Goal: Check status: Check status

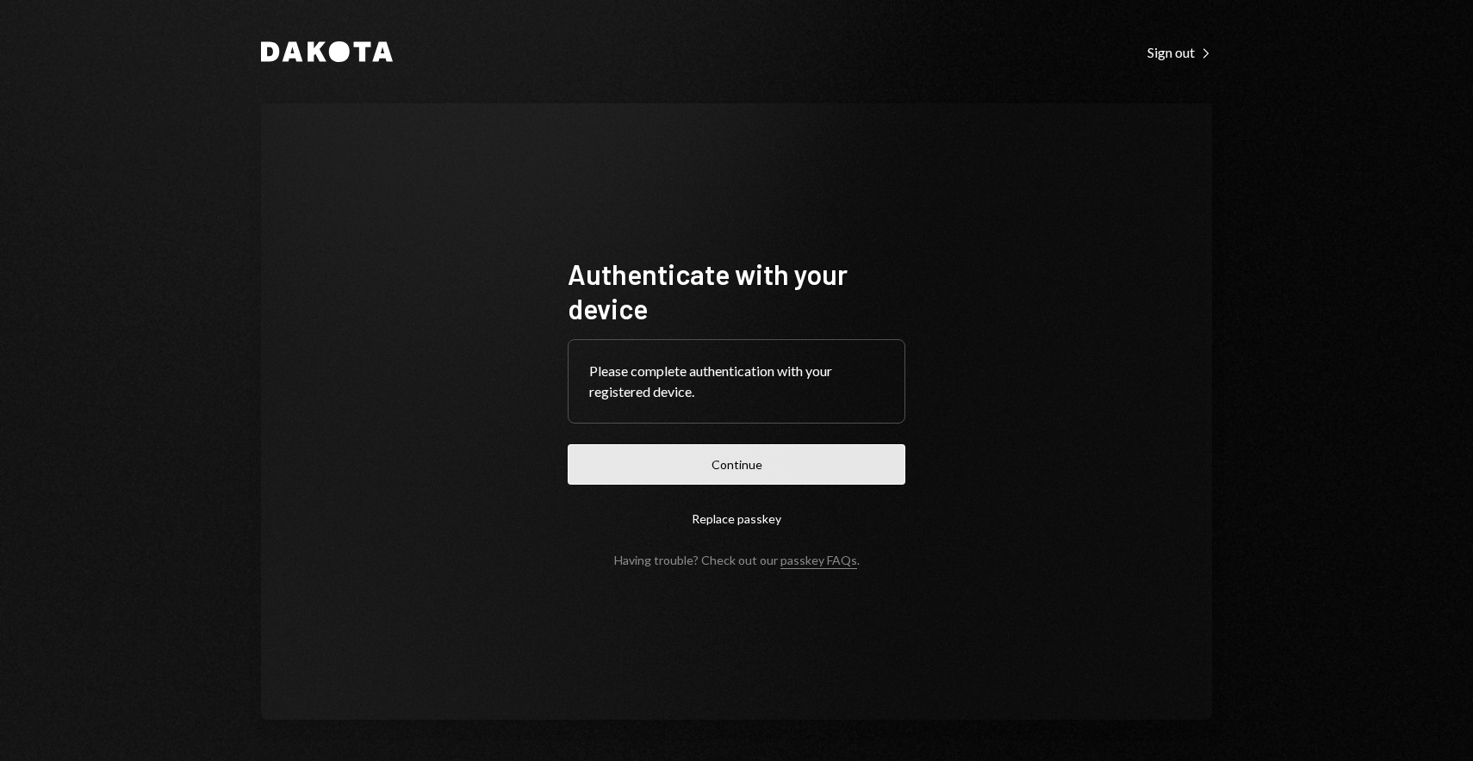
click at [701, 466] on button "Continue" at bounding box center [737, 464] width 338 height 40
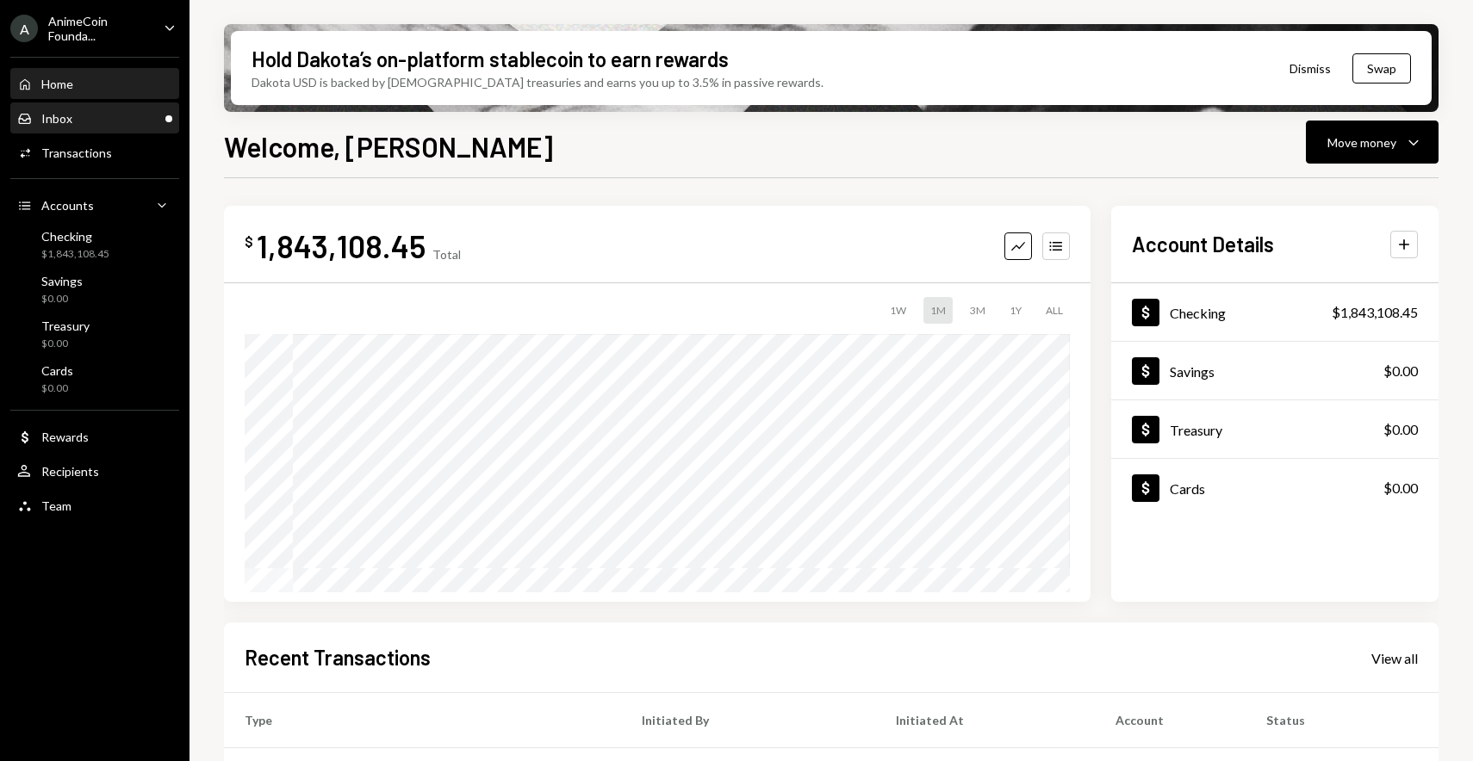
click at [90, 119] on div "Inbox Inbox" at bounding box center [94, 119] width 155 height 16
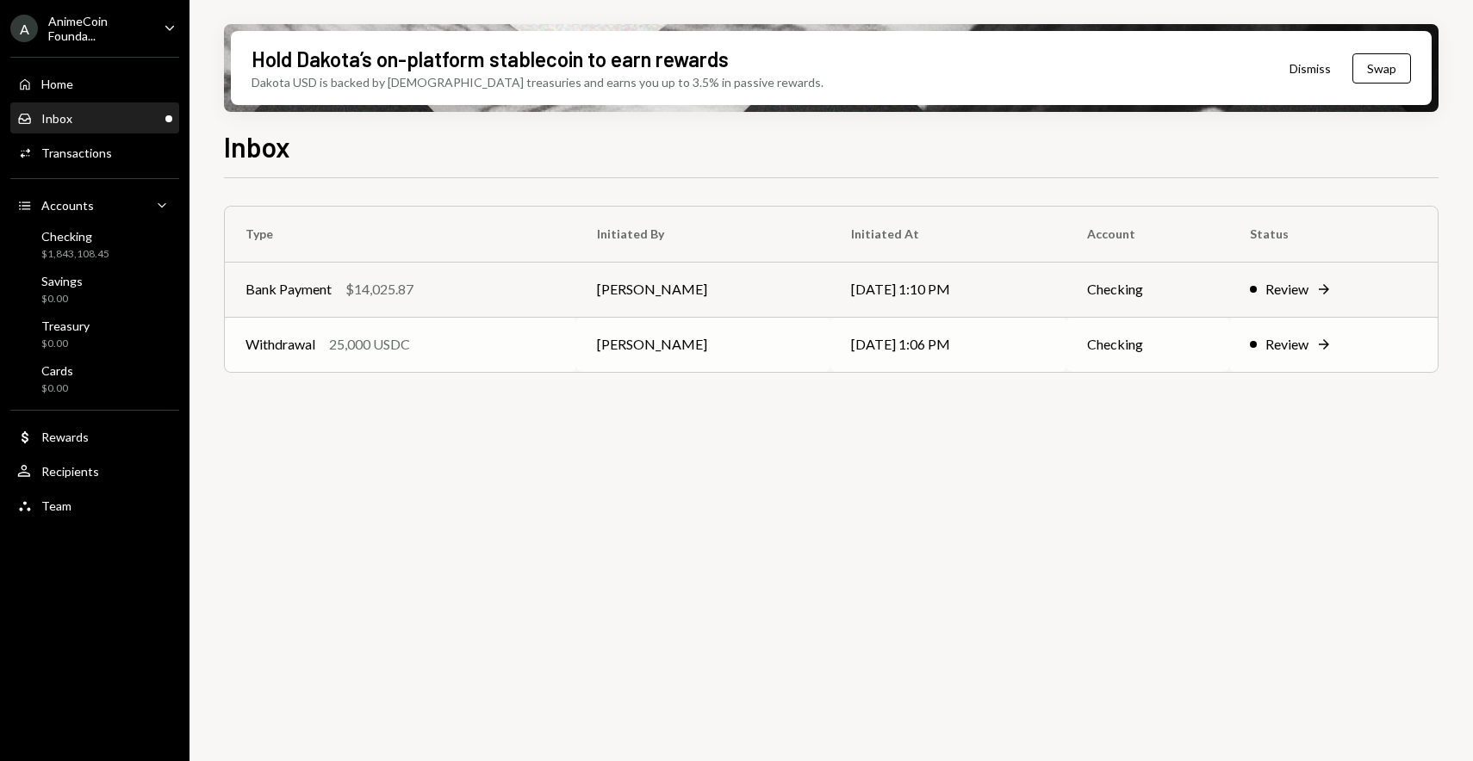
click at [508, 345] on div "Withdrawal 25,000 USDC" at bounding box center [400, 344] width 310 height 21
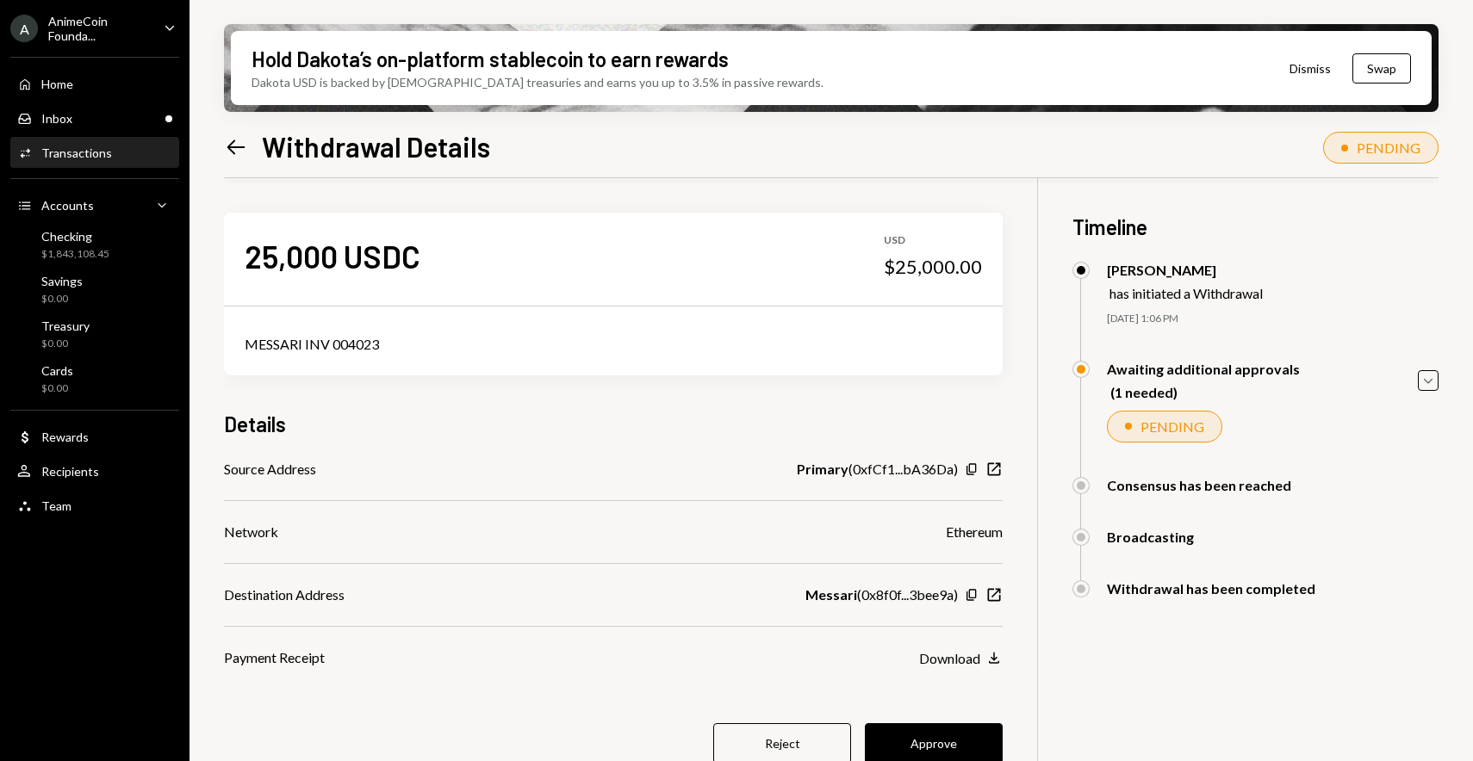
scroll to position [138, 0]
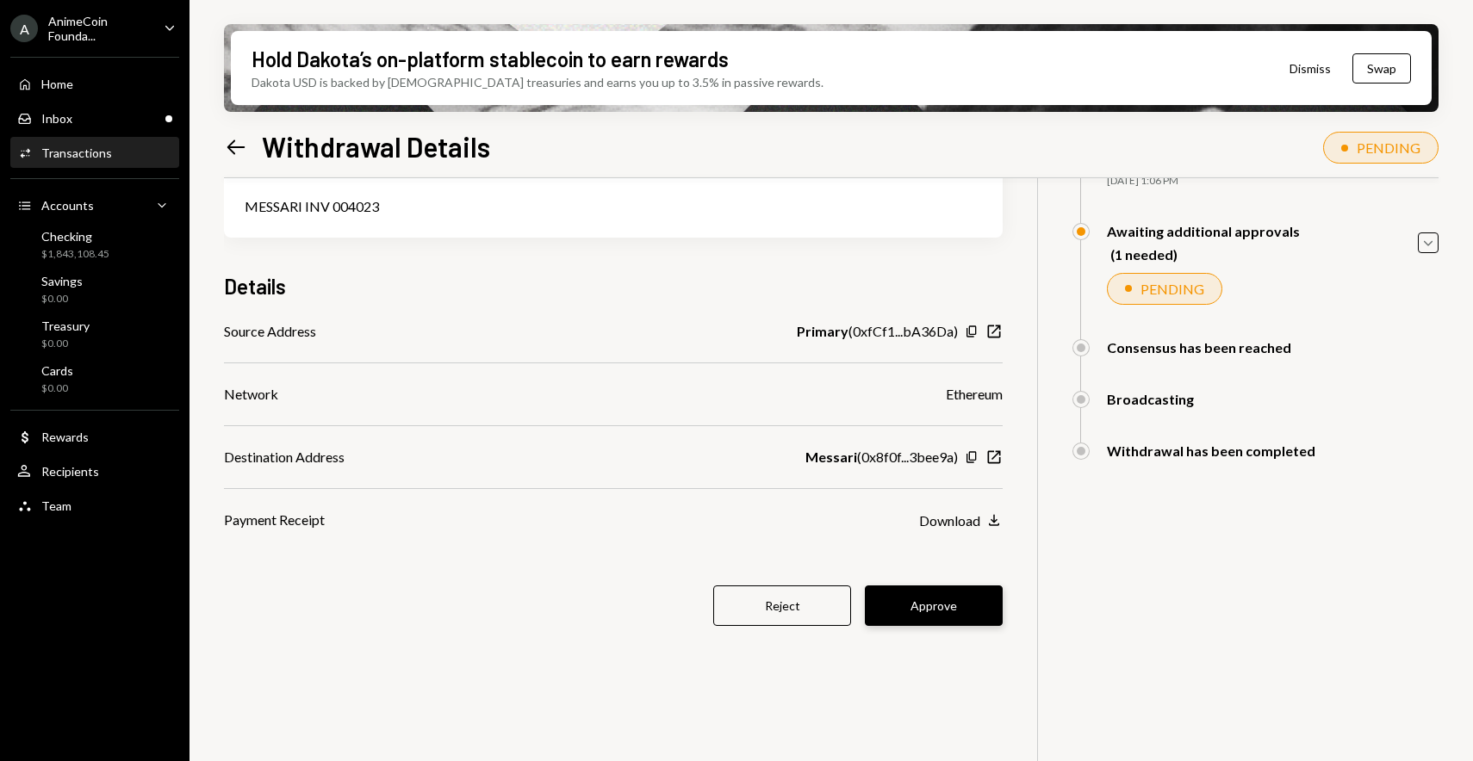
click at [927, 597] on button "Approve" at bounding box center [934, 606] width 138 height 40
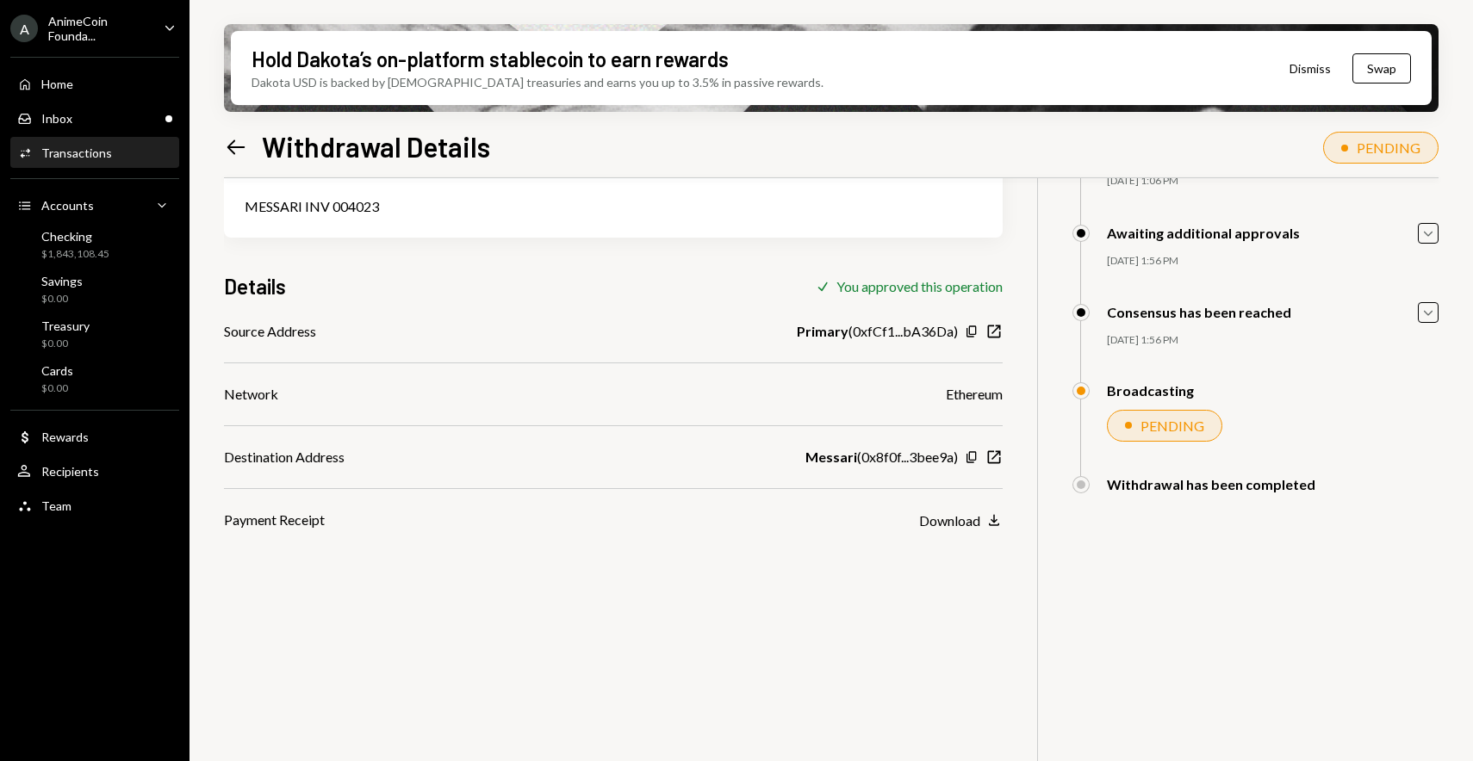
click at [237, 146] on icon "Left Arrow" at bounding box center [236, 147] width 24 height 24
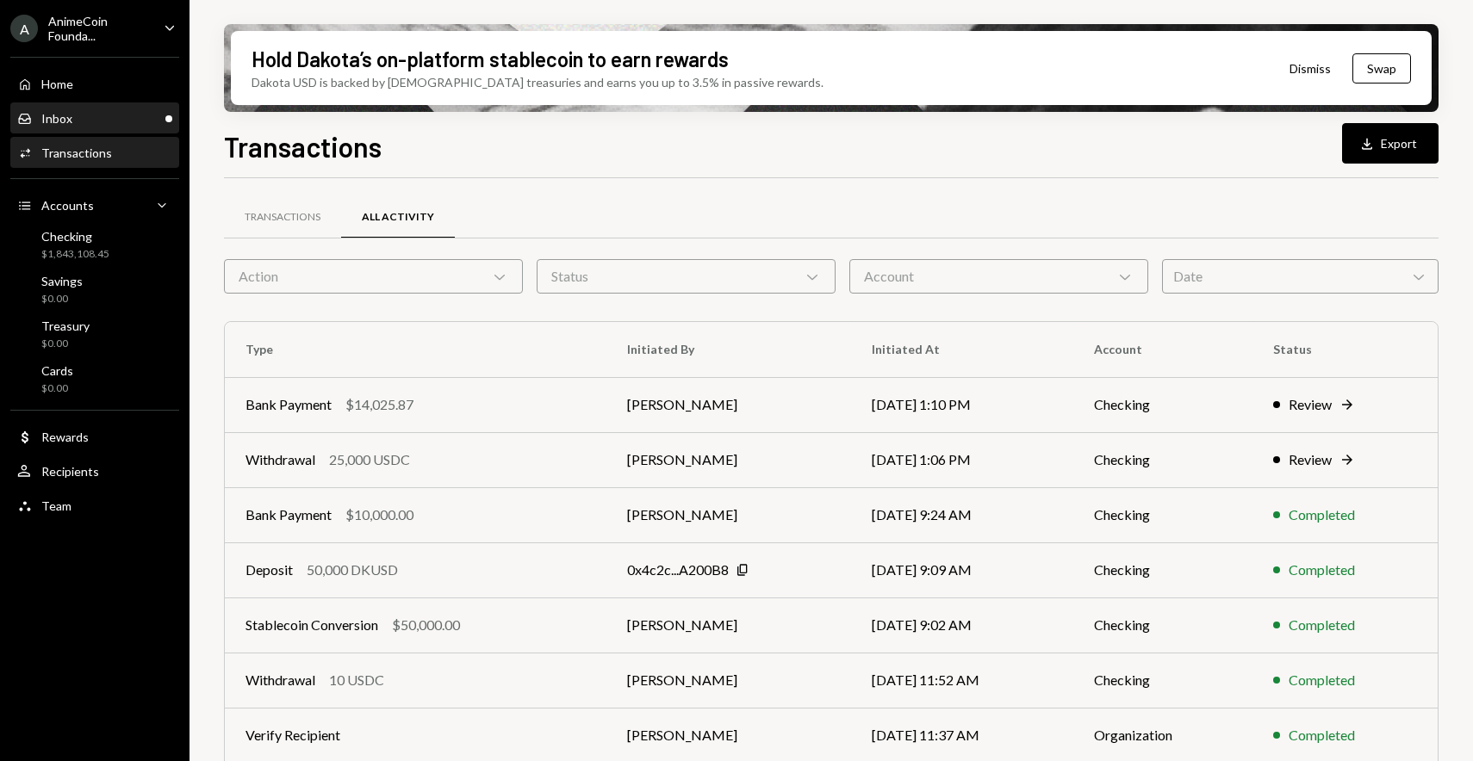
click at [95, 114] on div "Inbox Inbox" at bounding box center [94, 119] width 155 height 16
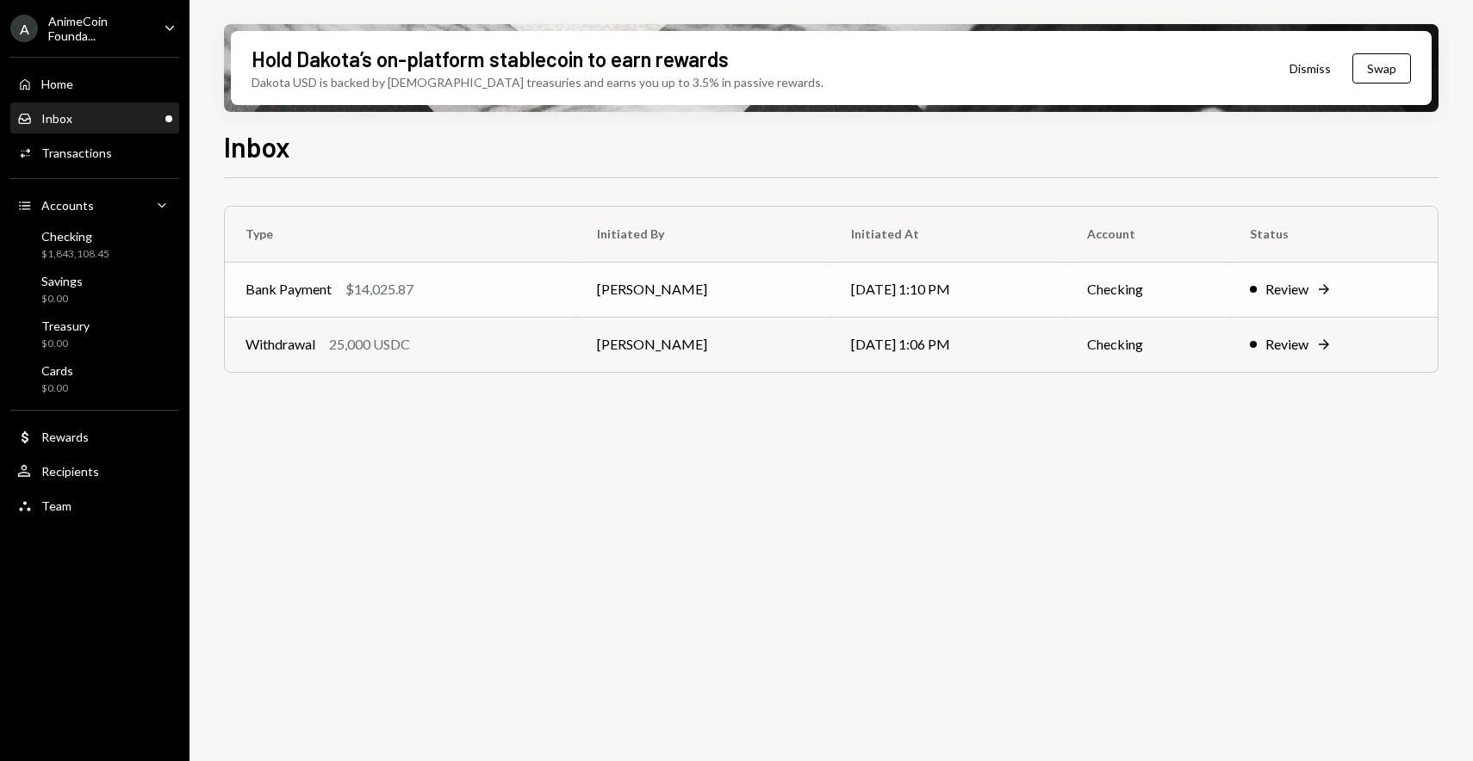
click at [433, 275] on td "Bank Payment $14,025.87" at bounding box center [400, 289] width 351 height 55
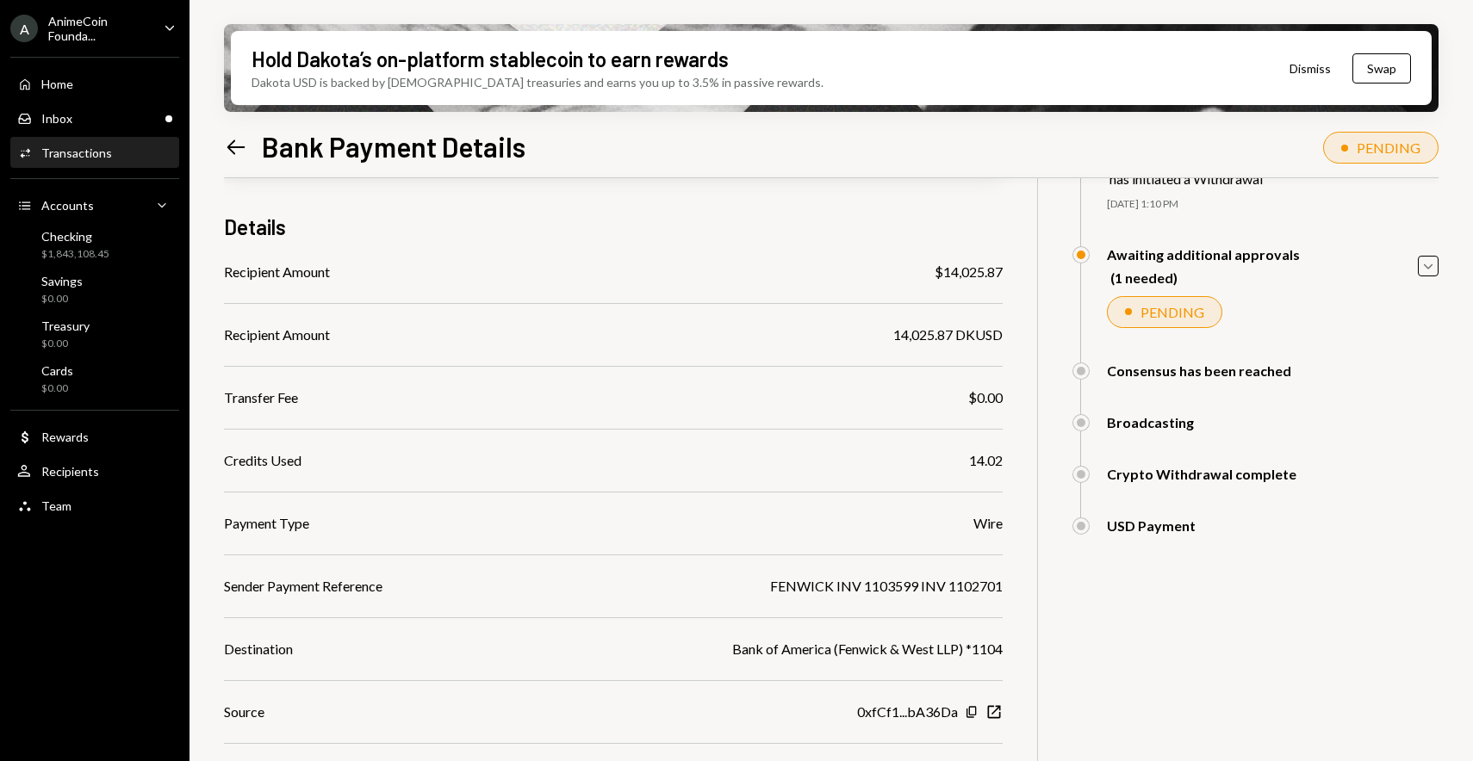
scroll to position [249, 0]
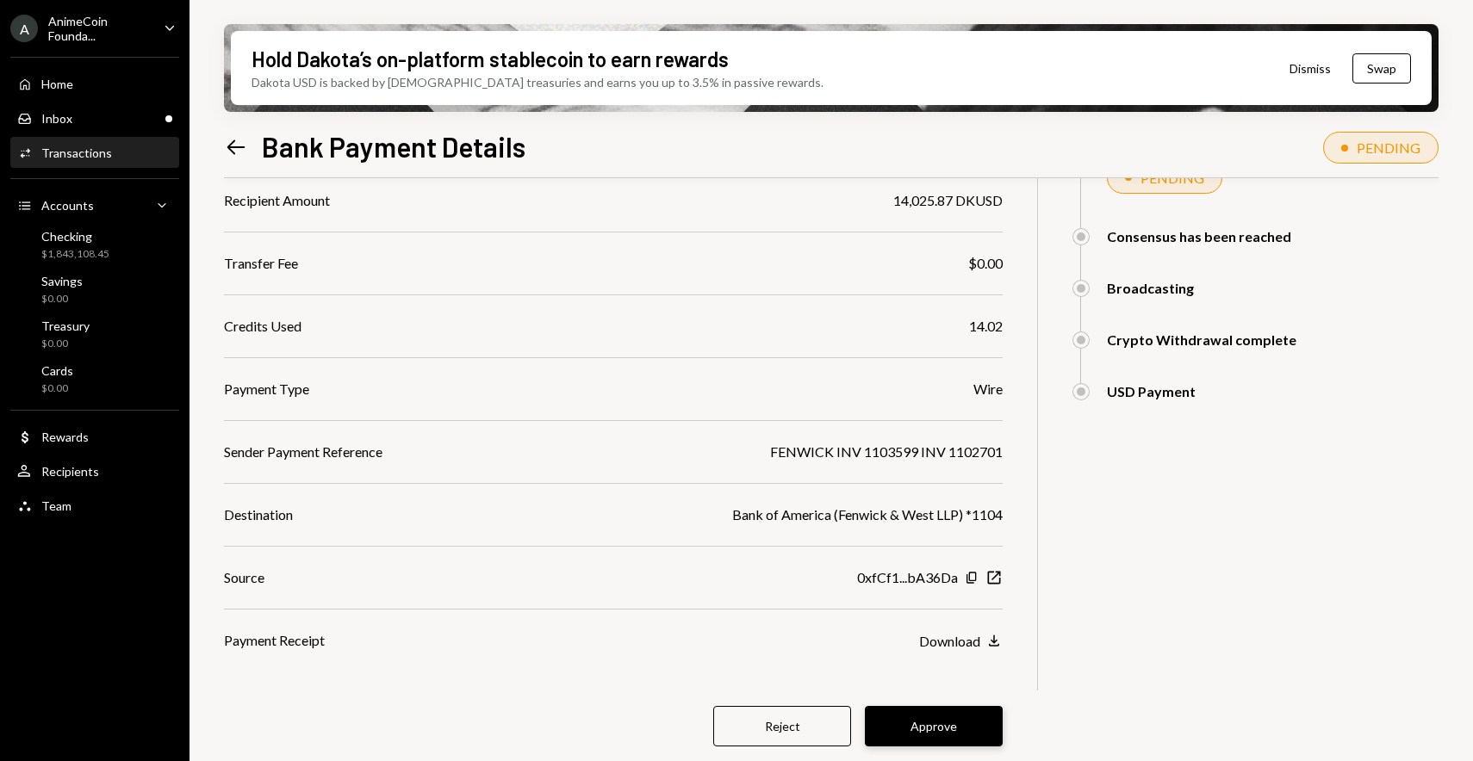
click at [932, 723] on button "Approve" at bounding box center [934, 726] width 138 height 40
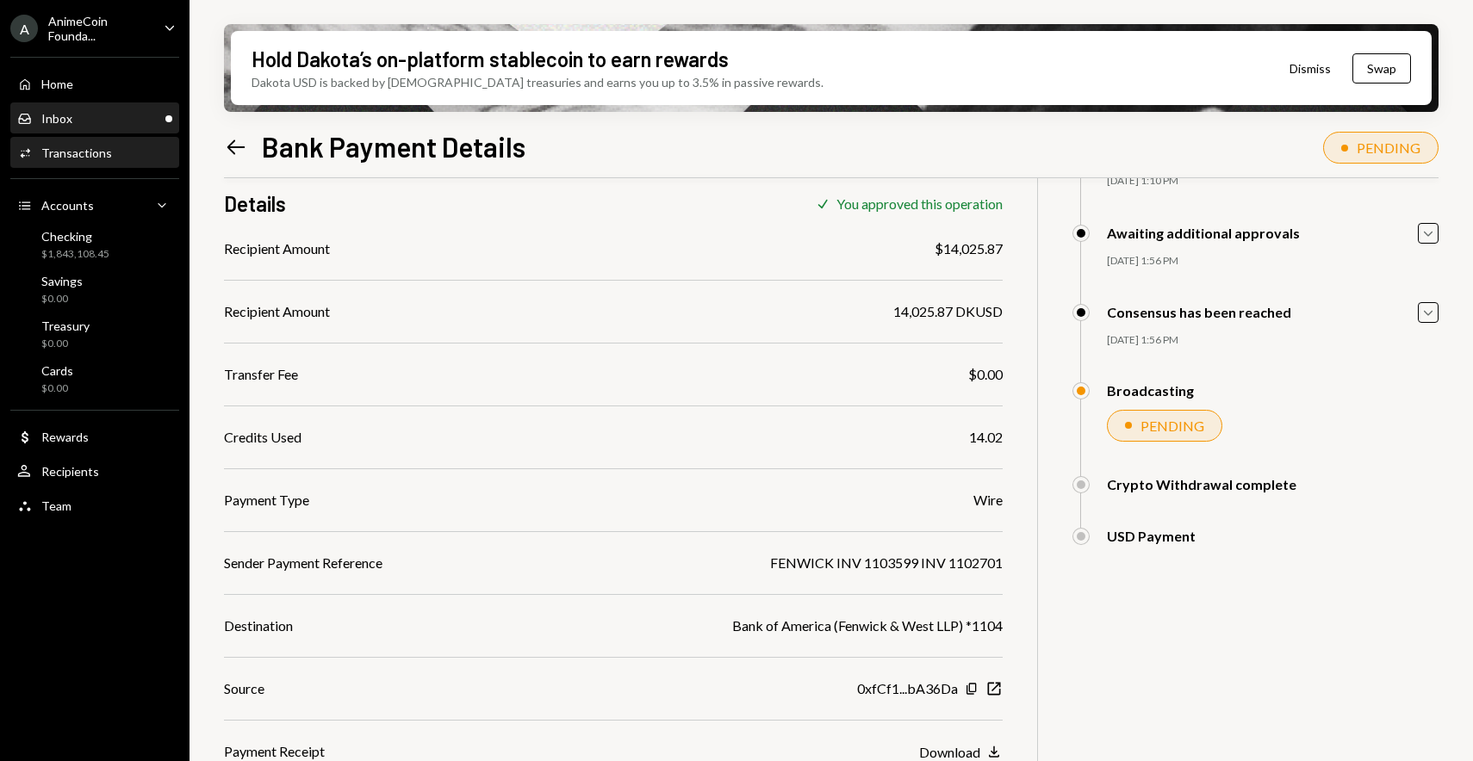
click at [91, 112] on div "Inbox Inbox" at bounding box center [94, 119] width 155 height 16
